Goal: Task Accomplishment & Management: Manage account settings

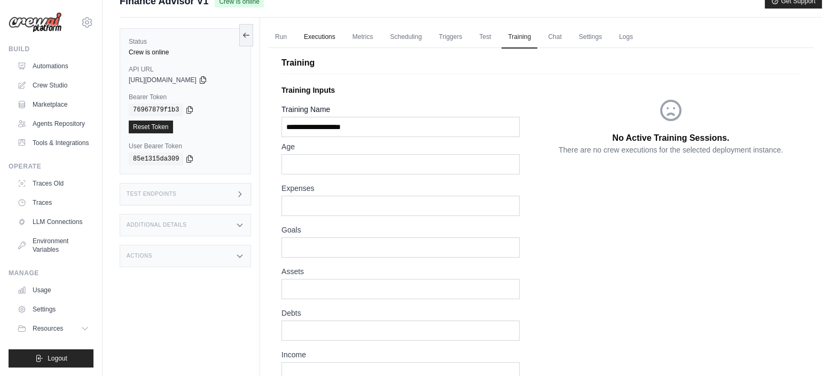
click at [312, 34] on link "Executions" at bounding box center [319, 37] width 44 height 22
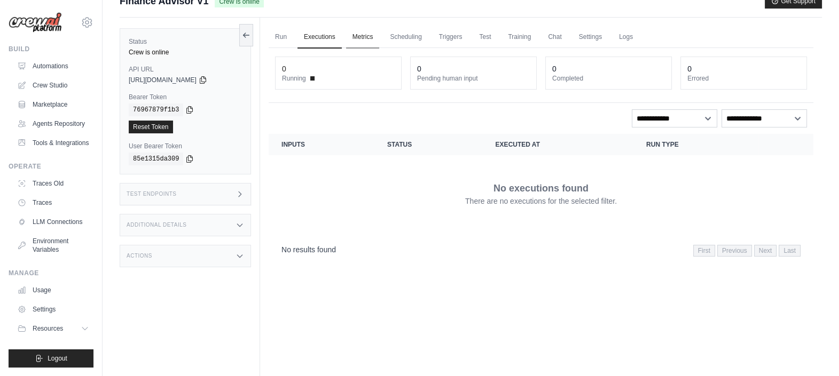
click at [361, 35] on link "Metrics" at bounding box center [363, 37] width 34 height 22
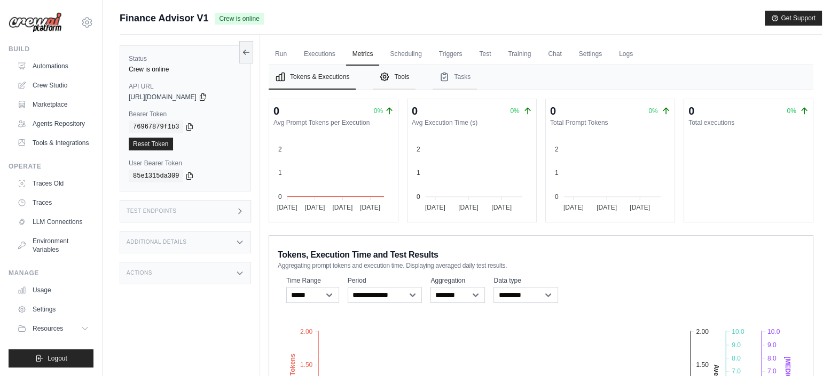
click at [395, 77] on button "Tools" at bounding box center [394, 77] width 43 height 25
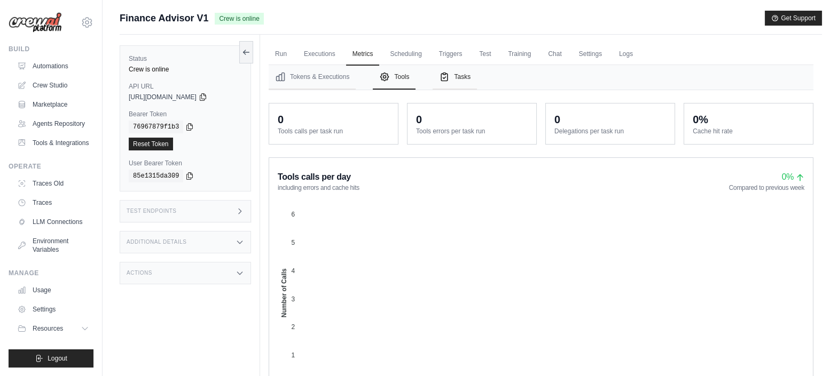
click at [458, 77] on button "Tasks" at bounding box center [454, 77] width 44 height 25
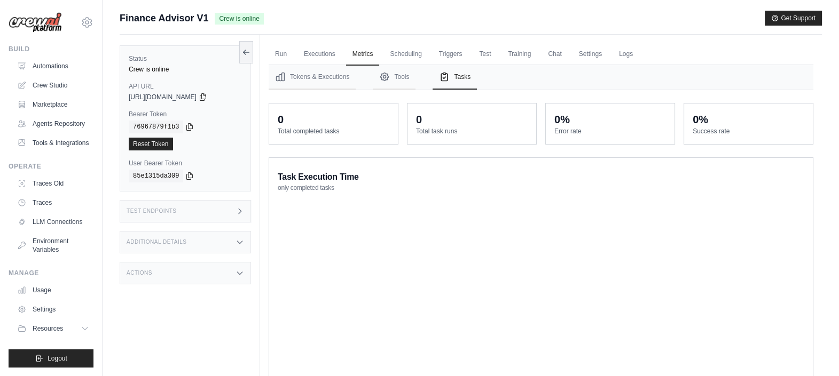
click at [239, 270] on icon at bounding box center [239, 273] width 9 height 9
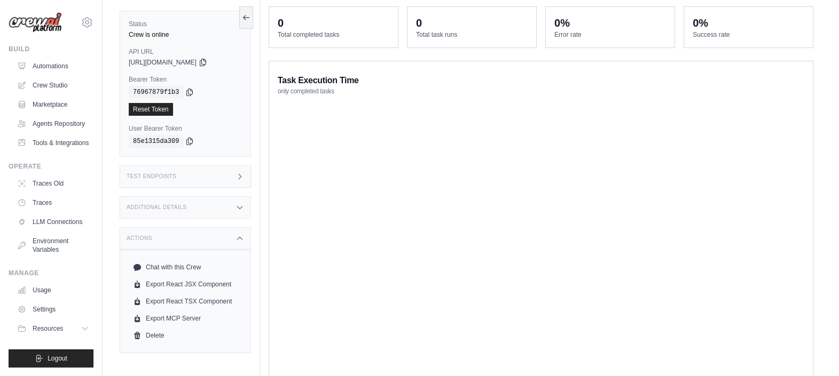
scroll to position [97, 0]
click at [242, 206] on icon at bounding box center [239, 207] width 9 height 9
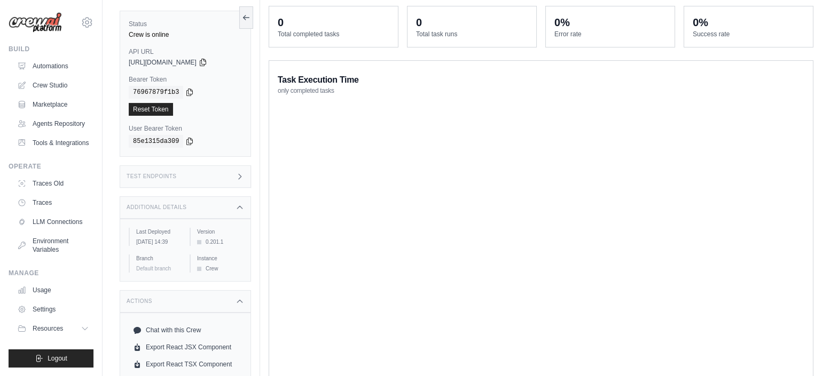
click at [242, 173] on icon at bounding box center [239, 176] width 9 height 9
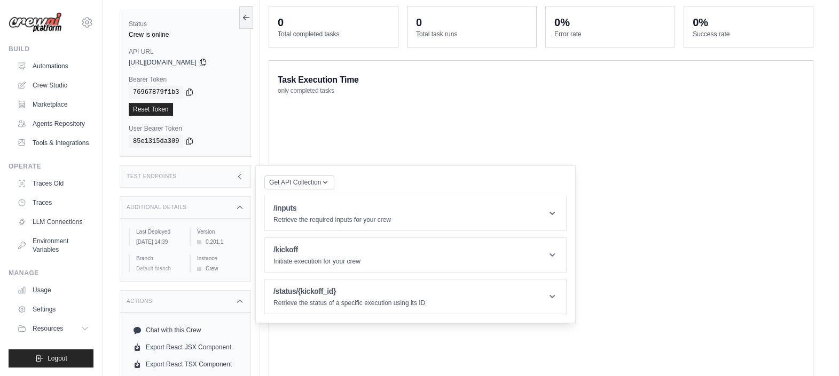
click at [242, 173] on icon at bounding box center [239, 176] width 9 height 9
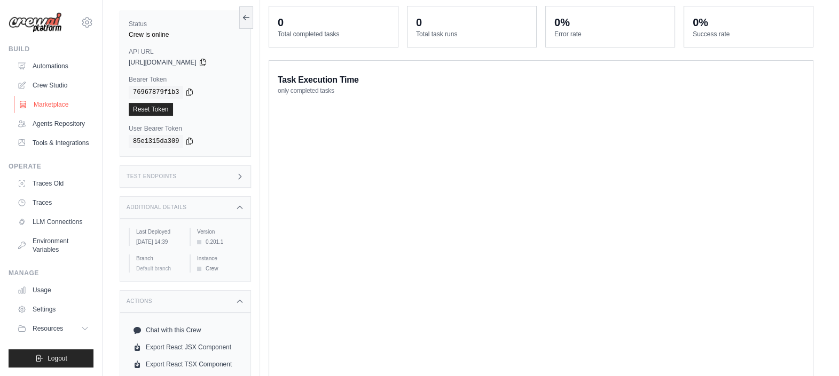
click at [49, 102] on link "Marketplace" at bounding box center [54, 104] width 81 height 17
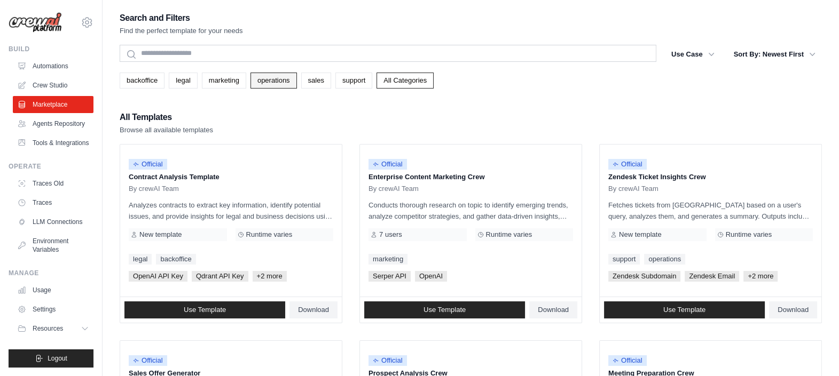
click at [265, 79] on link "operations" at bounding box center [273, 81] width 46 height 16
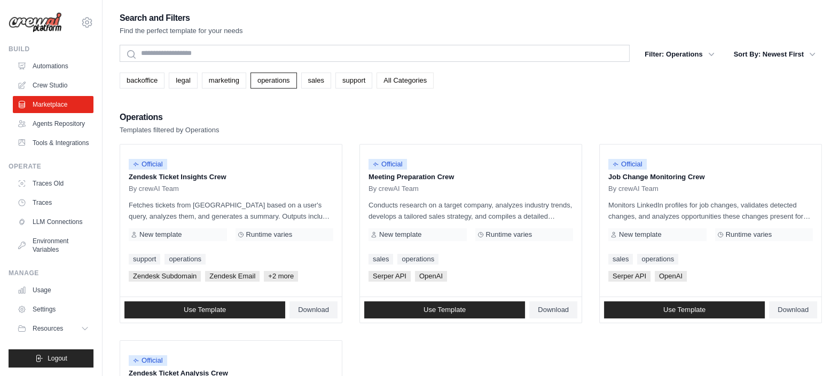
click at [386, 76] on link "All Categories" at bounding box center [404, 81] width 57 height 16
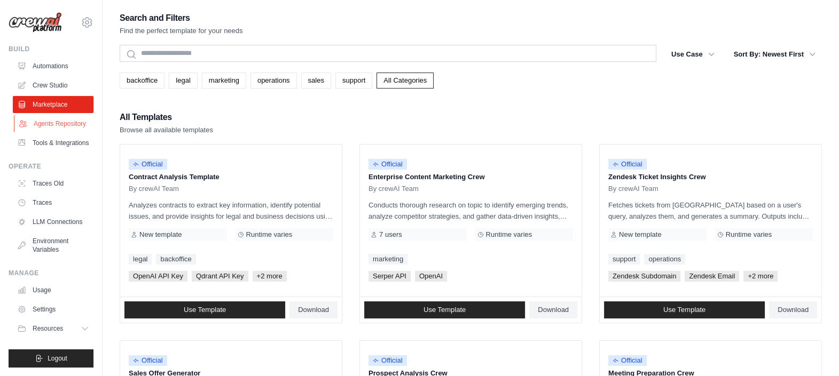
click at [64, 120] on link "Agents Repository" at bounding box center [54, 123] width 81 height 17
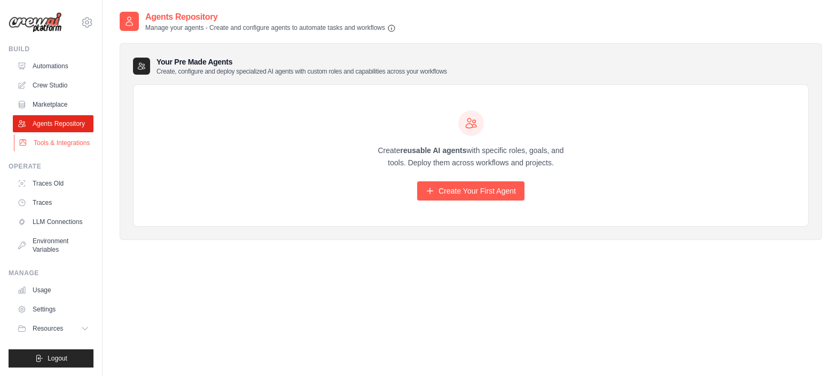
click at [59, 143] on link "Tools & Integrations" at bounding box center [54, 143] width 81 height 17
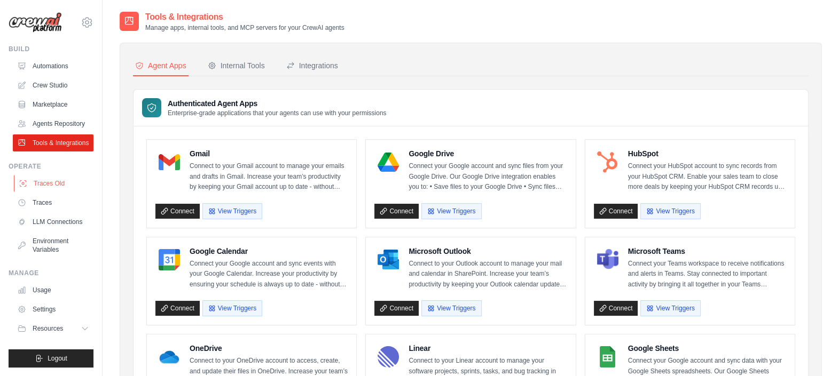
click at [44, 184] on link "Traces Old" at bounding box center [54, 183] width 81 height 17
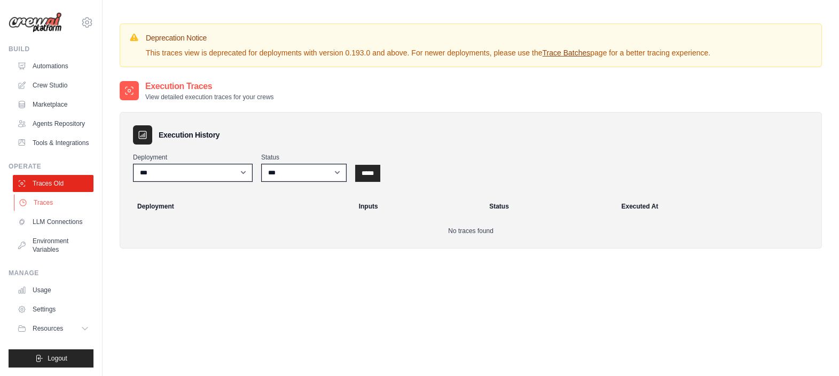
click at [57, 203] on link "Traces" at bounding box center [54, 202] width 81 height 17
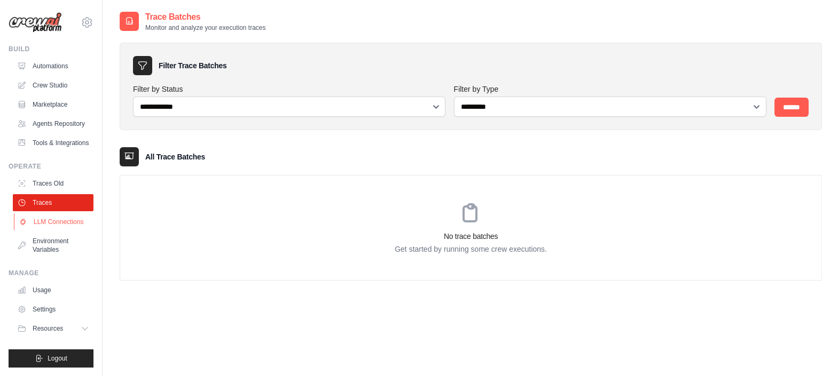
click at [54, 223] on link "LLM Connections" at bounding box center [54, 222] width 81 height 17
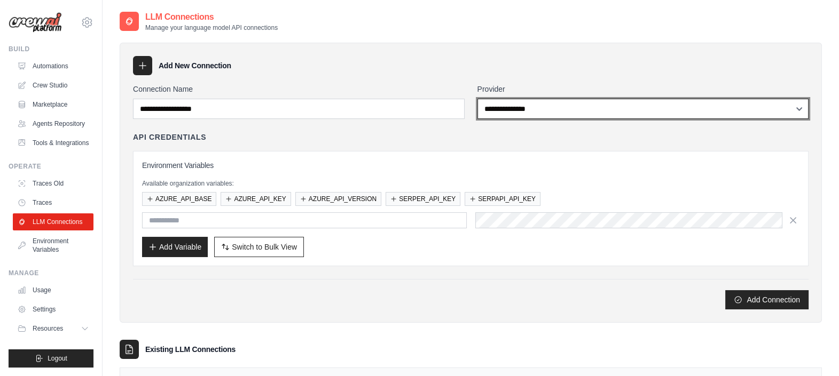
click at [558, 114] on select "**********" at bounding box center [642, 109] width 331 height 20
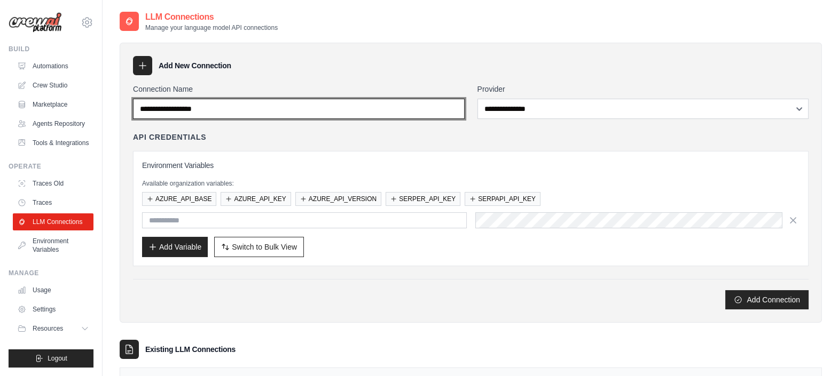
click at [446, 115] on input "Connection Name" at bounding box center [298, 109] width 331 height 20
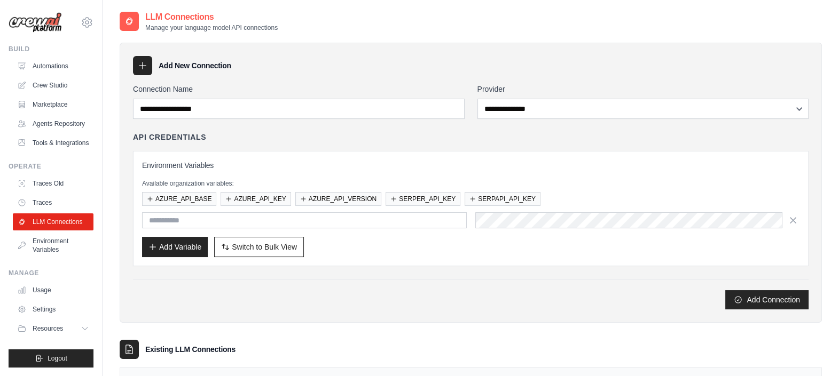
click at [389, 143] on div "API Credentials Environment Variables Available organization variables: AZURE_A…" at bounding box center [470, 199] width 675 height 135
click at [59, 250] on link "Environment Variables" at bounding box center [54, 246] width 81 height 26
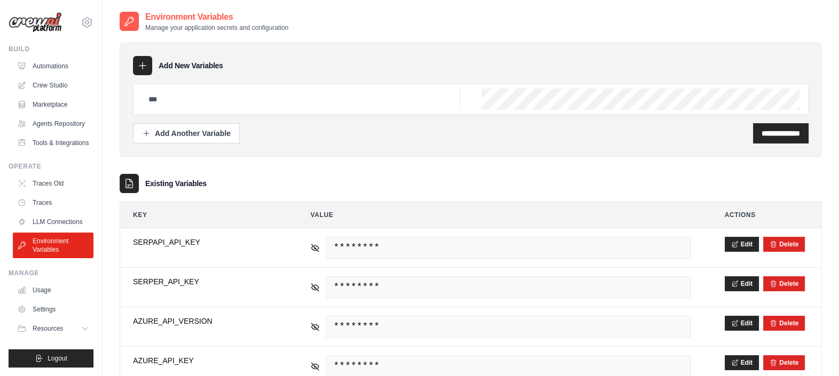
scroll to position [75, 0]
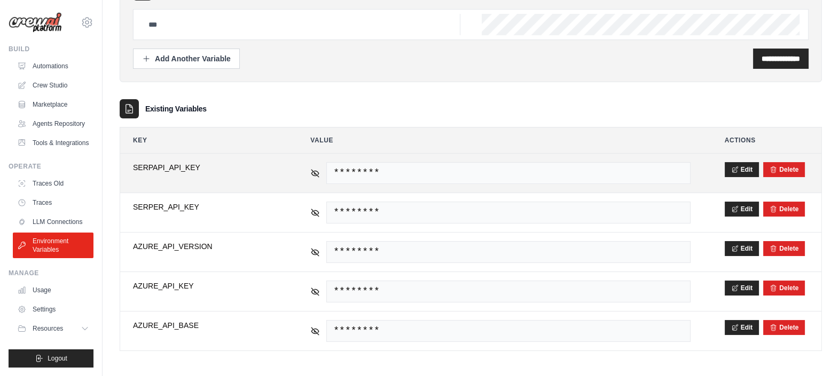
click at [425, 170] on span "********" at bounding box center [507, 173] width 363 height 22
click at [314, 171] on icon at bounding box center [315, 172] width 7 height 7
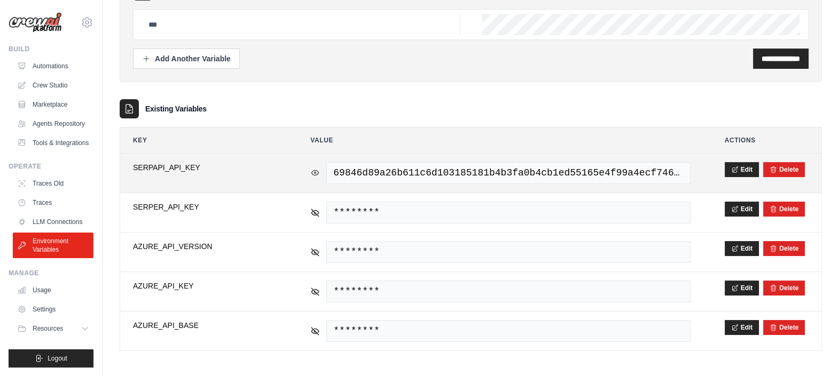
click at [314, 172] on icon at bounding box center [315, 173] width 2 height 2
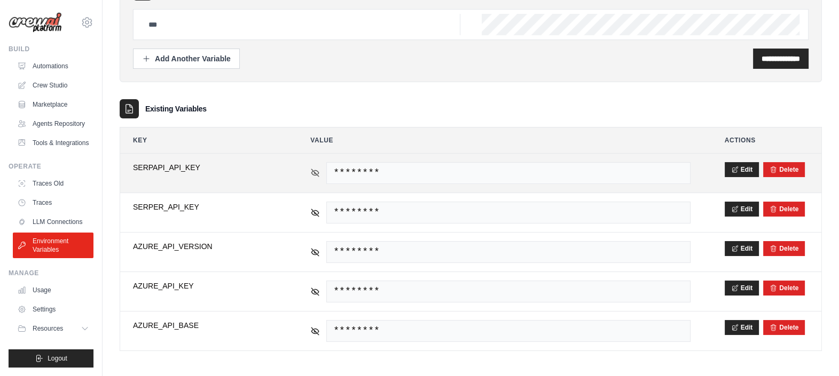
click at [316, 171] on icon at bounding box center [315, 173] width 10 height 10
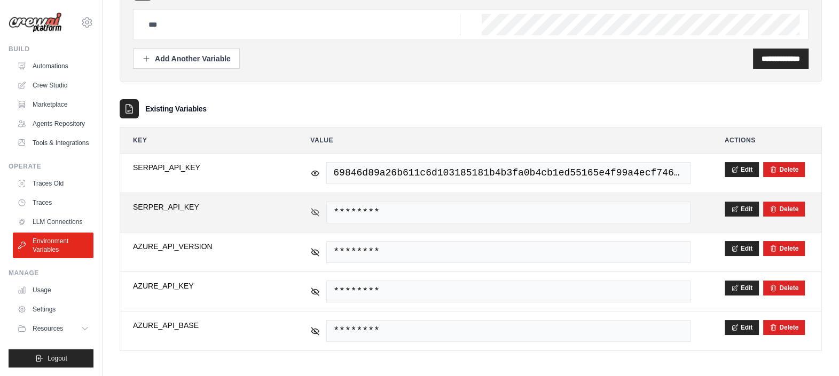
click at [315, 208] on icon at bounding box center [315, 213] width 10 height 10
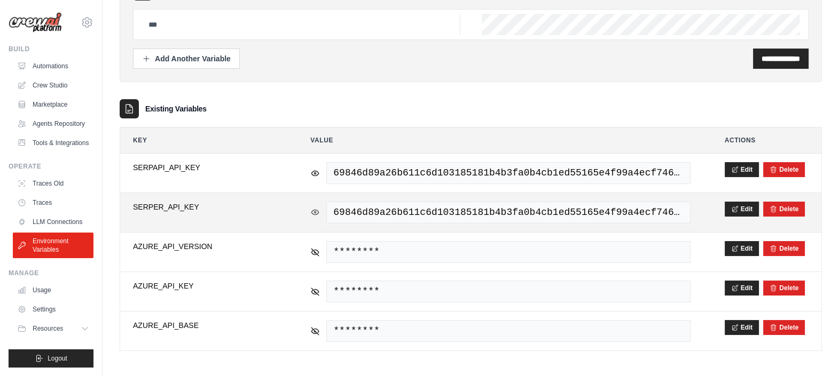
click at [315, 208] on icon at bounding box center [315, 213] width 10 height 10
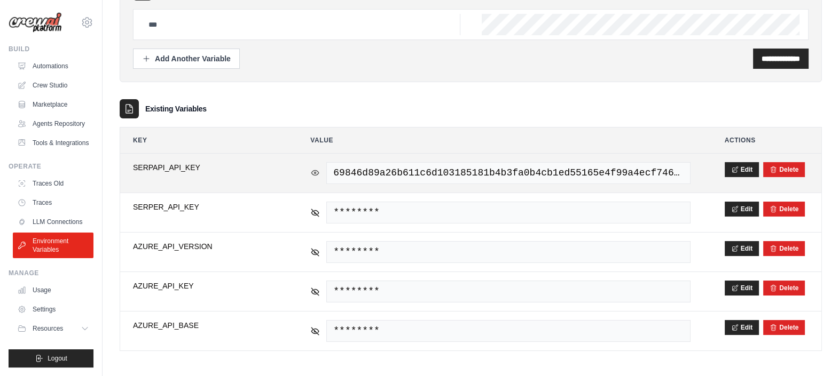
click at [315, 175] on icon at bounding box center [315, 173] width 10 height 10
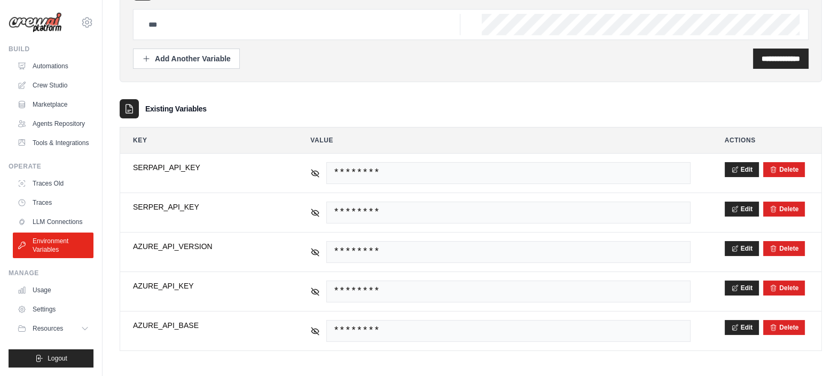
scroll to position [0, 0]
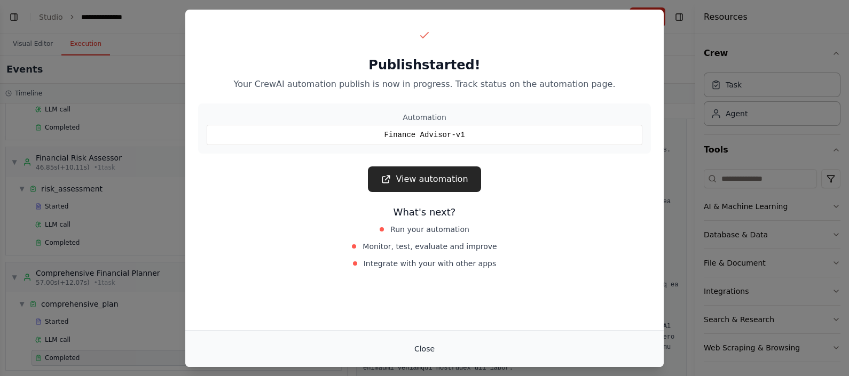
click at [423, 346] on button "Close" at bounding box center [424, 348] width 37 height 19
